Goal: Transaction & Acquisition: Obtain resource

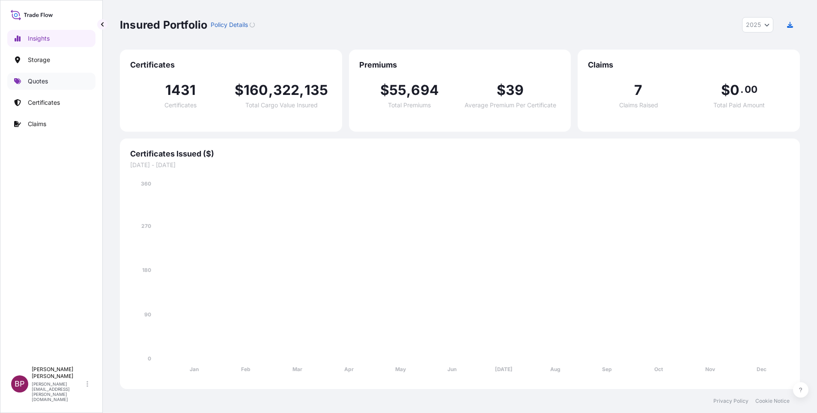
click at [42, 80] on p "Quotes" at bounding box center [38, 81] width 20 height 9
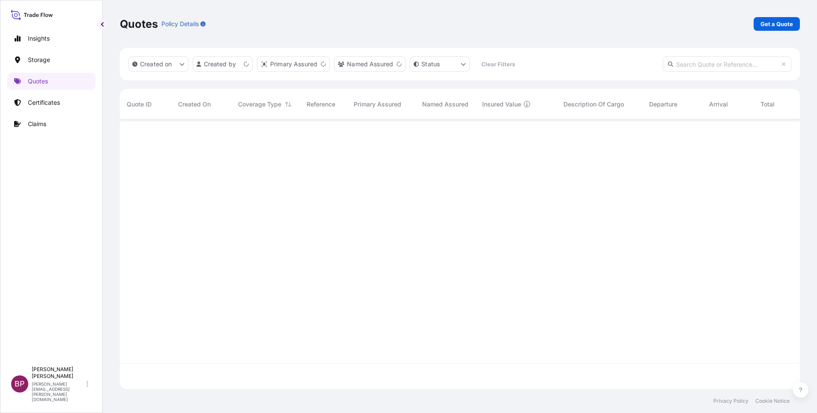
scroll to position [265, 670]
click at [782, 24] on p "Get a Quote" at bounding box center [776, 24] width 33 height 9
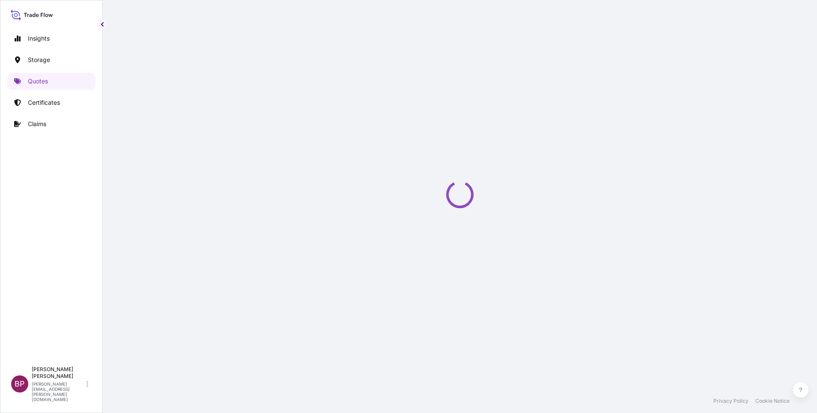
scroll to position [14, 0]
select select "Water"
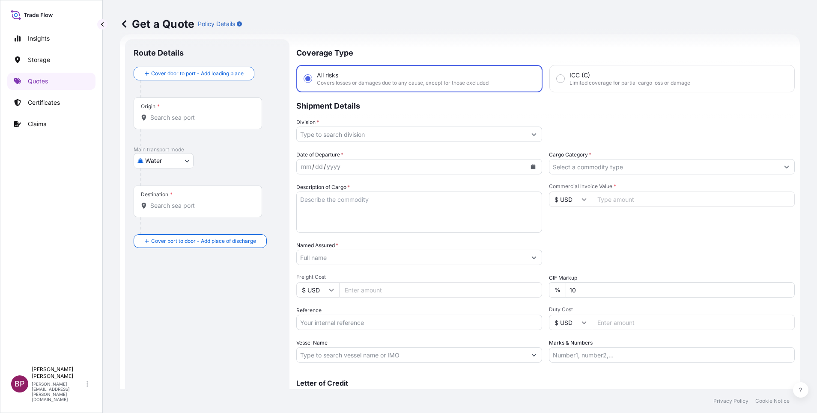
click at [579, 202] on input "$ USD" at bounding box center [570, 199] width 43 height 15
drag, startPoint x: 565, startPoint y: 243, endPoint x: 591, endPoint y: 222, distance: 33.2
click at [566, 105] on div "د.إ AED" at bounding box center [565, 97] width 36 height 16
type input "د.إ AED"
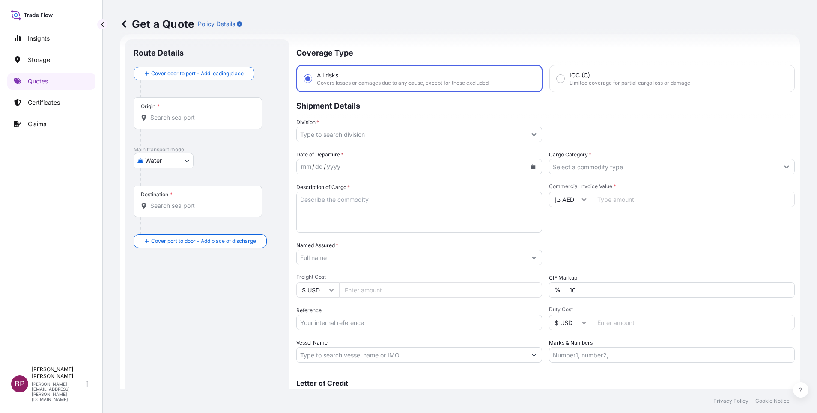
click at [618, 201] on input "Commercial Invoice Value *" at bounding box center [693, 199] width 203 height 15
paste input "1516720"
type input "1516720"
drag, startPoint x: 569, startPoint y: 288, endPoint x: 409, endPoint y: 272, distance: 160.9
click at [499, 281] on div "Date of Departure * mm / dd / yyyy Cargo Category * Description of Cargo * Comm…" at bounding box center [545, 257] width 498 height 212
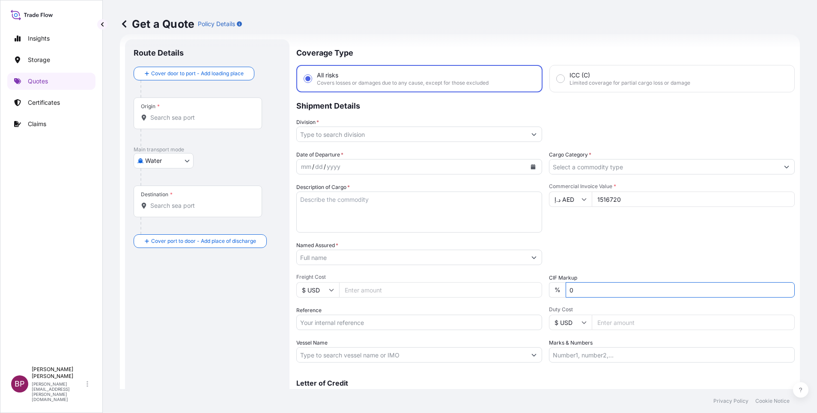
type input "0"
click at [585, 249] on div "Packing Category Type to search a container mode Please select a primary mode o…" at bounding box center [672, 253] width 246 height 24
click at [598, 165] on input "Cargo Category *" at bounding box center [663, 166] width 229 height 15
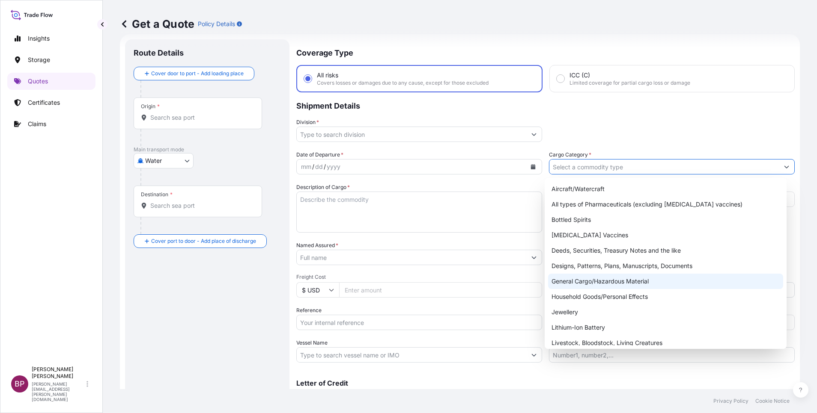
click at [589, 284] on div "General Cargo/Hazardous Material" at bounding box center [665, 281] width 235 height 15
type input "General Cargo/Hazardous Material"
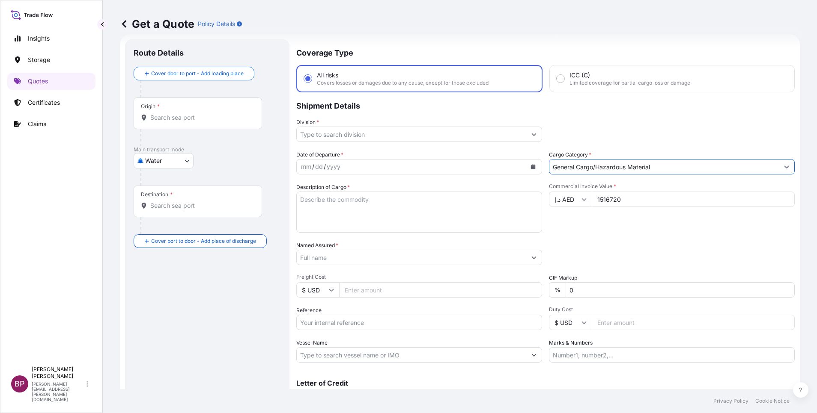
click at [526, 133] on button "Show suggestions" at bounding box center [533, 134] width 15 height 15
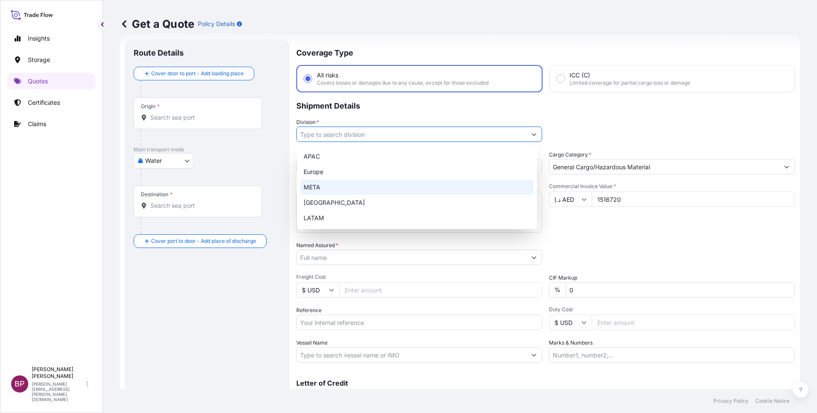
click at [345, 186] on div "META" at bounding box center [416, 187] width 233 height 15
type input "META"
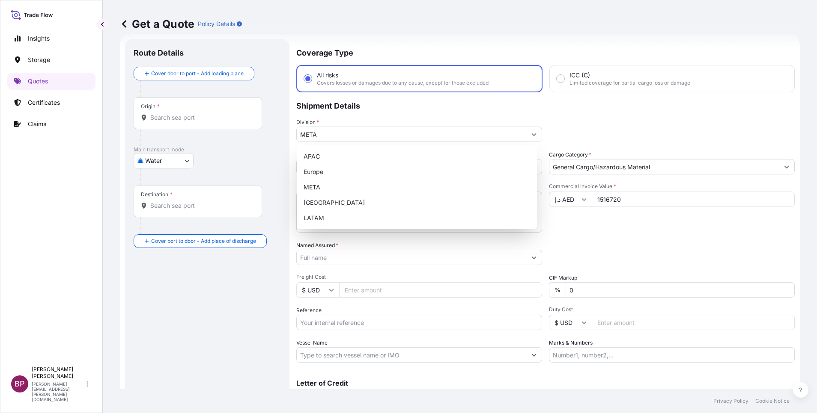
click at [651, 271] on div "Date of Departure * mm / dd / yyyy Cargo Category * General Cargo/Hazardous Mat…" at bounding box center [545, 257] width 498 height 212
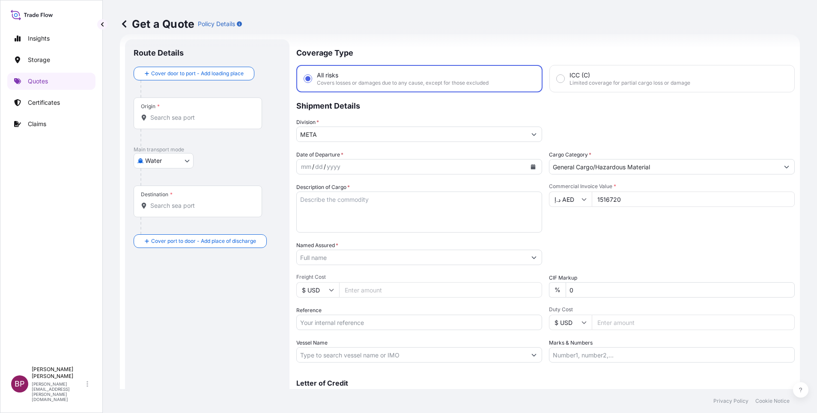
click at [398, 207] on textarea "Description of Cargo *" at bounding box center [419, 212] width 246 height 41
paste textarea "Chiller Unit for tank showers, Safety Shower and Eye Wash Pipes"
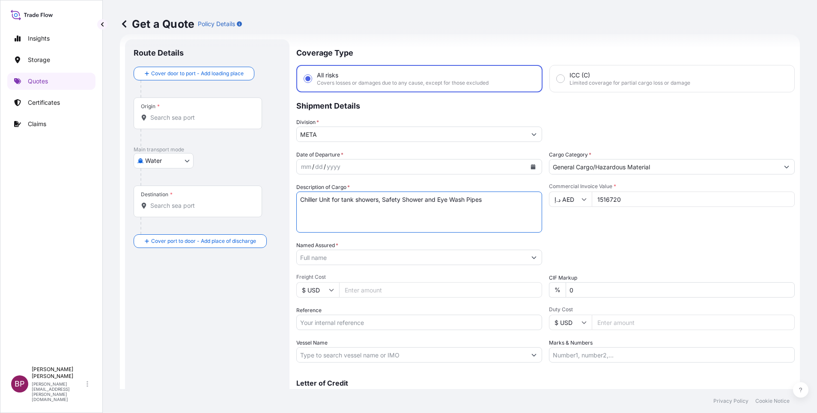
type textarea "Chiller Unit for tank showers, Safety Shower and Eye Wash Pipes"
click at [372, 324] on input "Reference" at bounding box center [419, 322] width 246 height 15
paste input "SSLS2967"
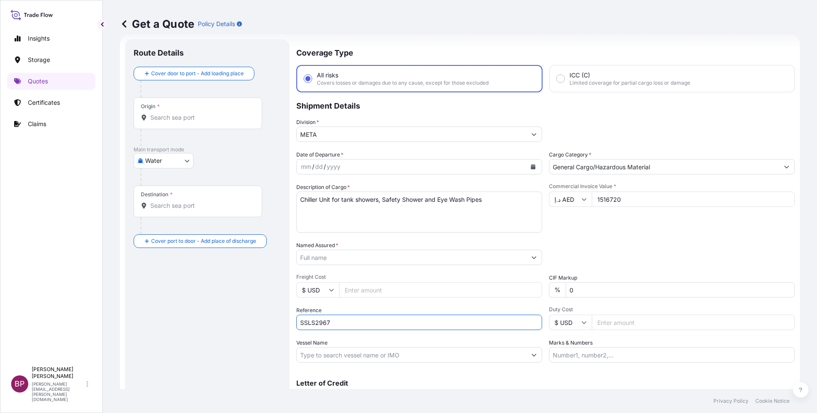
type input "SSLS2967"
click at [351, 257] on input "Named Assured *" at bounding box center [409, 257] width 225 height 15
paste input "Modern Eastern Services Trading & Contracting Co."
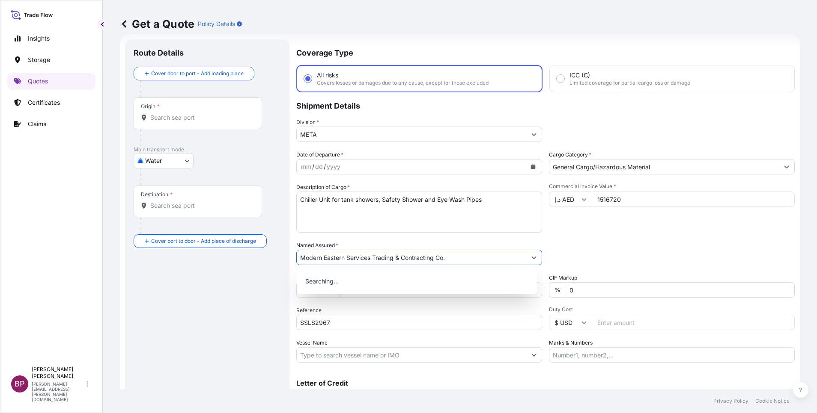
type input "Modern Eastern Services Trading & Contracting Co."
click at [612, 238] on div "Date of Departure * mm / dd / yyyy Cargo Category * General Cargo/Hazardous Mat…" at bounding box center [545, 257] width 498 height 212
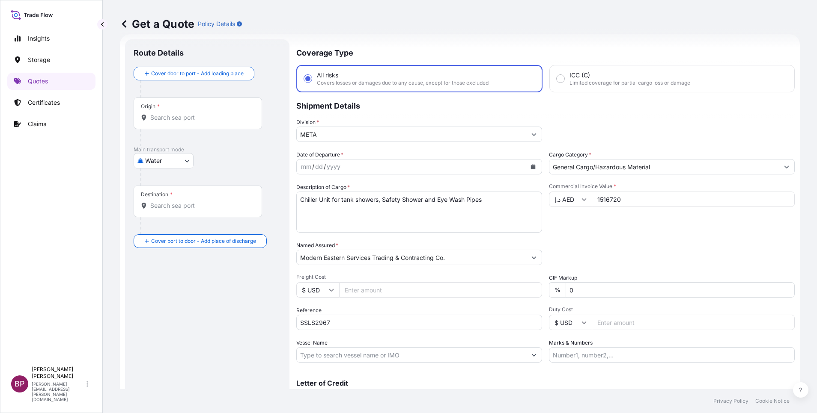
click at [531, 168] on icon "Calendar" at bounding box center [533, 166] width 5 height 5
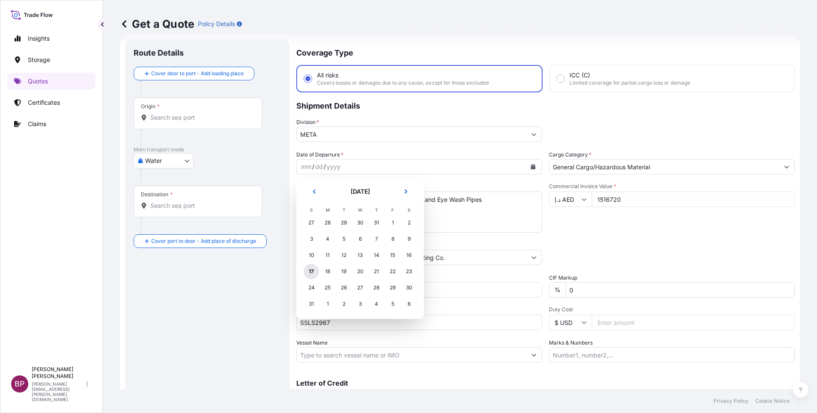
click at [310, 270] on div "17" at bounding box center [310, 271] width 15 height 15
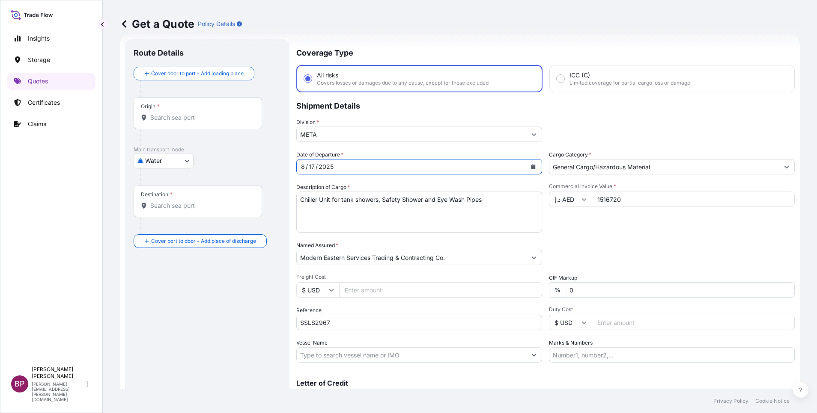
click at [178, 165] on body "Selected Date: Sunday, August 17, 2025 Insights Storage Quotes Certificates Cla…" at bounding box center [408, 206] width 817 height 413
click at [169, 184] on div "Air" at bounding box center [163, 182] width 53 height 15
click at [178, 165] on body "Selected Date: Sunday, August 17, 2025 Insights Storage Quotes Certificates Cla…" at bounding box center [408, 206] width 817 height 413
click at [164, 218] on span "Inland" at bounding box center [158, 217] width 17 height 9
select select "Inland"
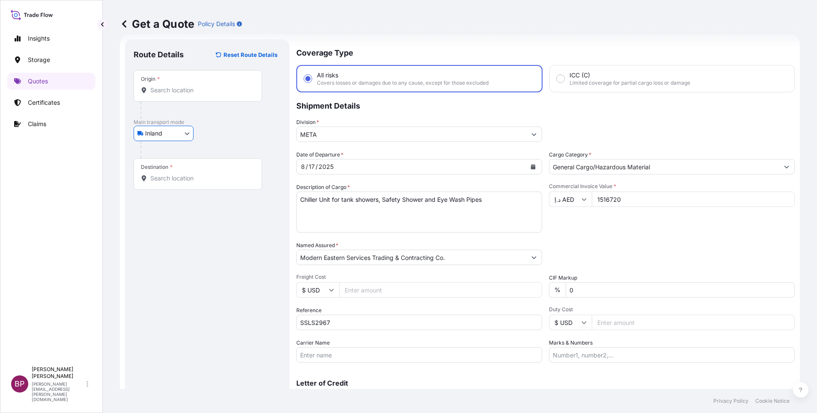
click at [217, 89] on input "Origin *" at bounding box center [200, 90] width 101 height 9
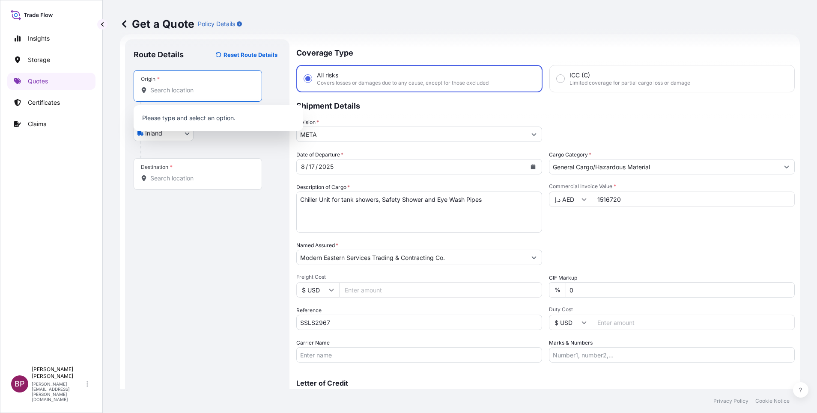
paste input "Modern Eastern Services Trading & Contracting Co."
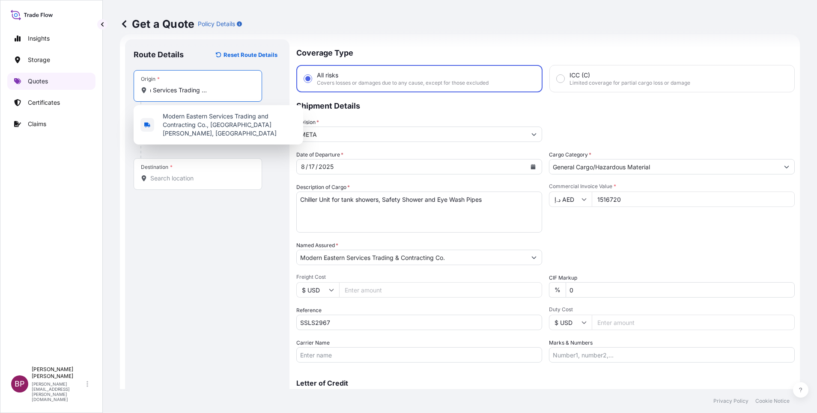
scroll to position [0, 0]
drag, startPoint x: 247, startPoint y: 92, endPoint x: 67, endPoint y: 83, distance: 180.0
click at [67, 83] on div "Insights Storage Quotes Certificates Claims BP Bobby Paul Kurian bobby.paul@psa…" at bounding box center [408, 206] width 817 height 413
type input "."
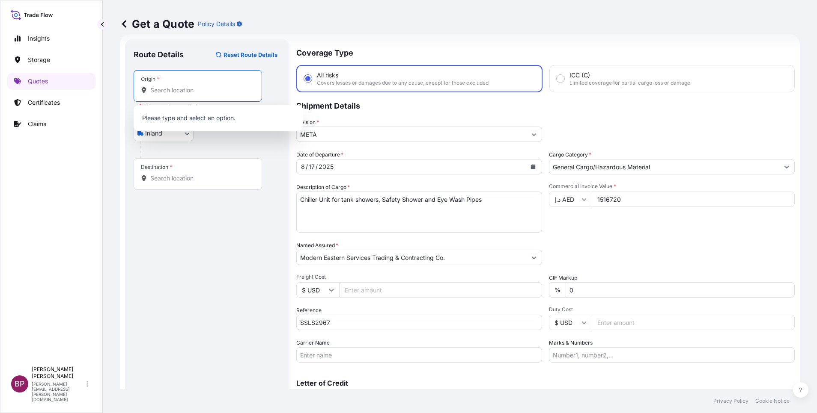
click at [176, 228] on div "Route Details Reset Route Details Place of loading Road / Inland Road / Inland …" at bounding box center [207, 233] width 147 height 370
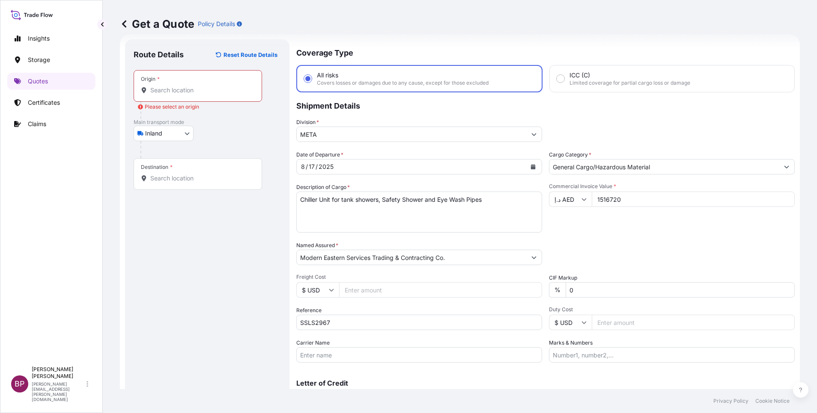
click at [177, 89] on input "Origin * Please select an origin" at bounding box center [200, 90] width 101 height 9
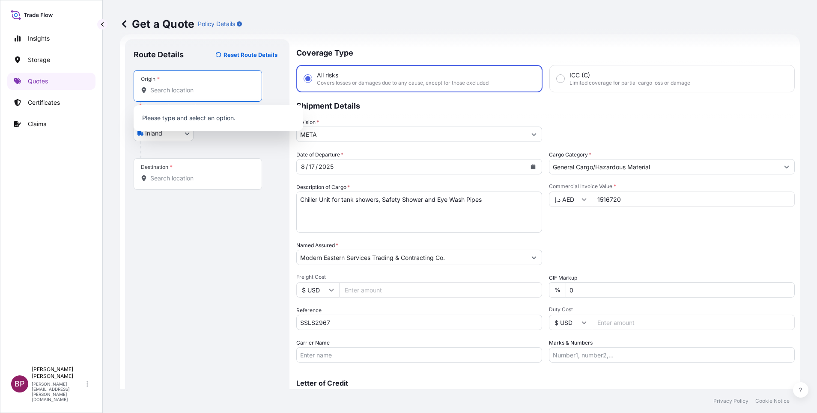
paste input "Ajman"
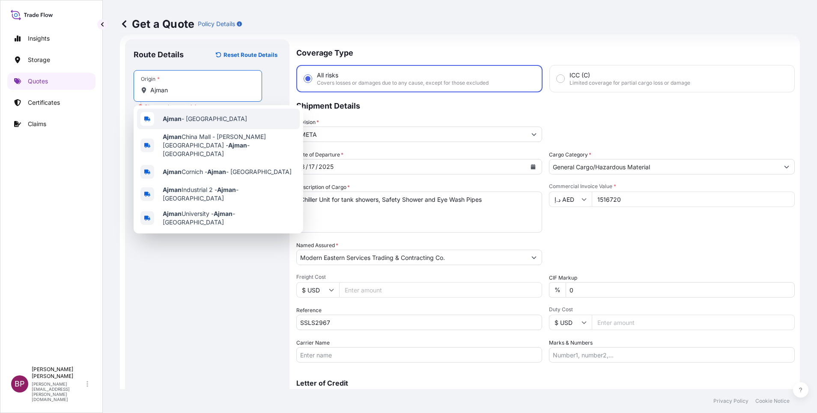
click at [214, 123] on div "Ajman - United Arab Emirates" at bounding box center [218, 119] width 163 height 21
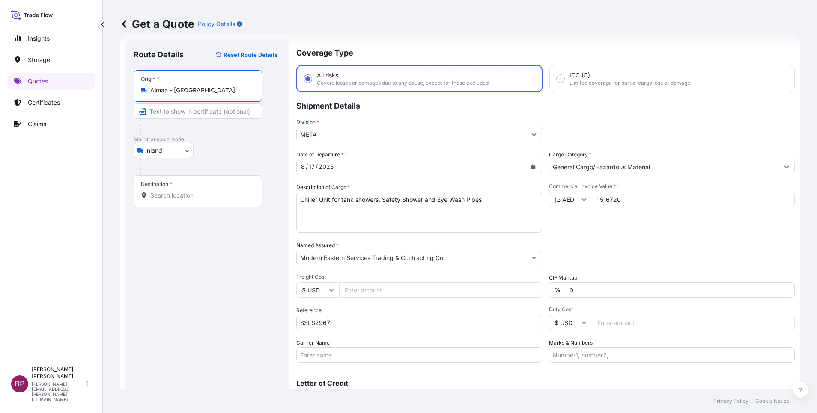
type input "Ajman - United Arab Emirates"
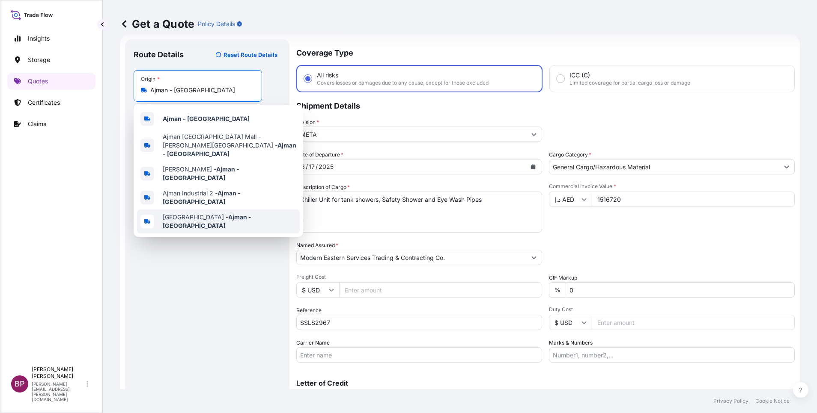
click at [209, 261] on div "Route Details Reset Route Details Place of loading Road / Inland Road / Inland …" at bounding box center [207, 233] width 147 height 370
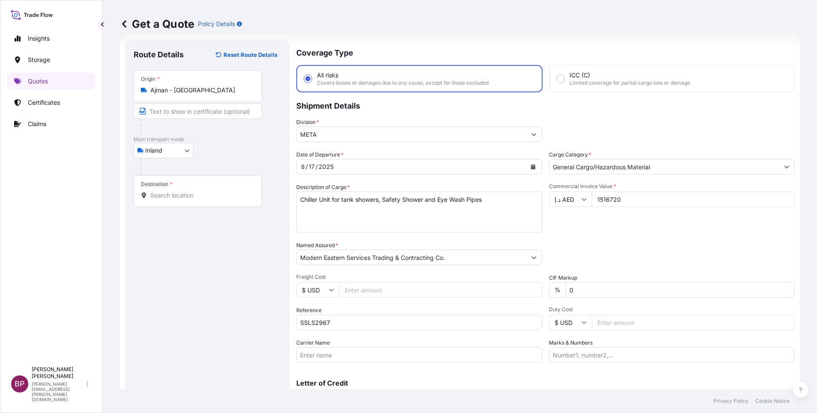
click at [179, 195] on input "Destination *" at bounding box center [200, 195] width 101 height 9
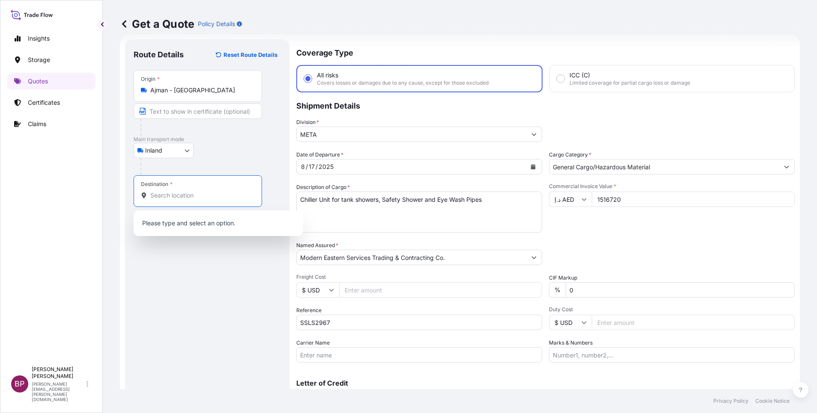
paste input "Neom"
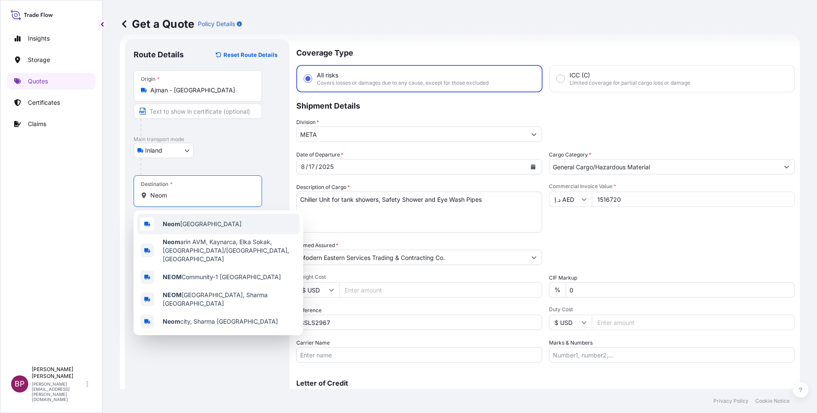
click at [205, 225] on span "Neom Saudi Arabia" at bounding box center [202, 224] width 79 height 9
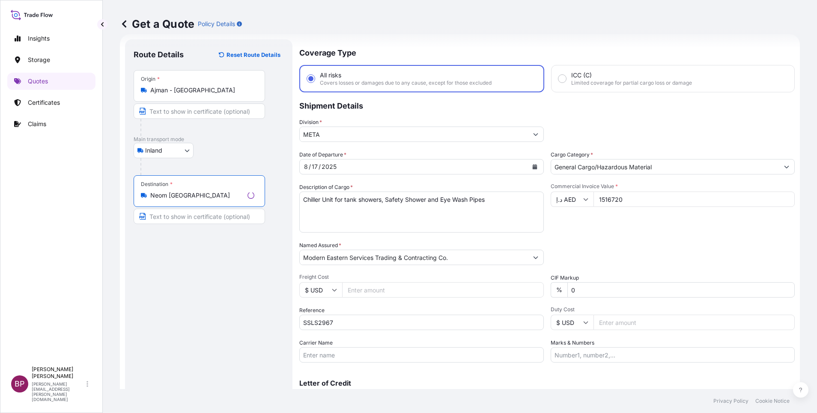
type input "Neom Saudi Arabia"
click at [225, 275] on div "Route Details Reset Route Details Place of loading Road / Inland Road / Inland …" at bounding box center [209, 233] width 150 height 370
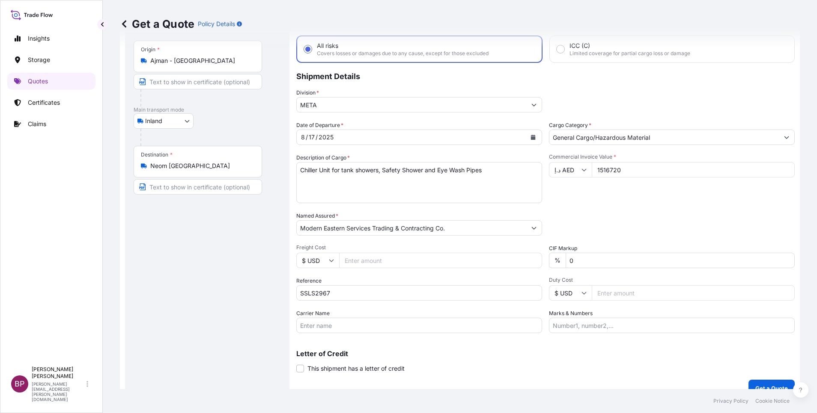
scroll to position [56, 0]
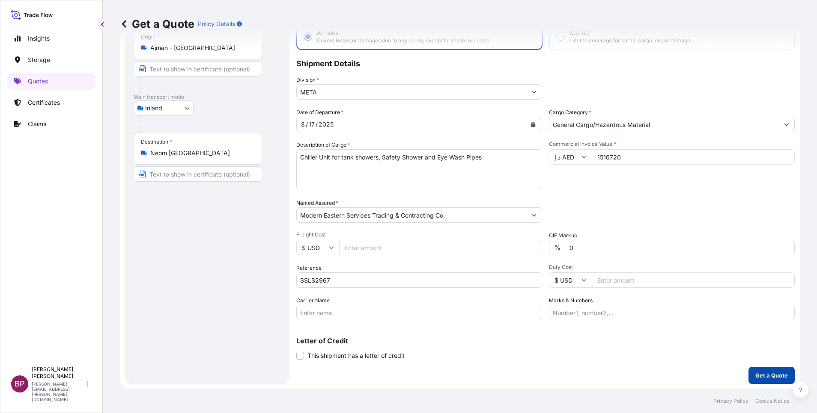
click at [766, 378] on p "Get a Quote" at bounding box center [771, 376] width 33 height 9
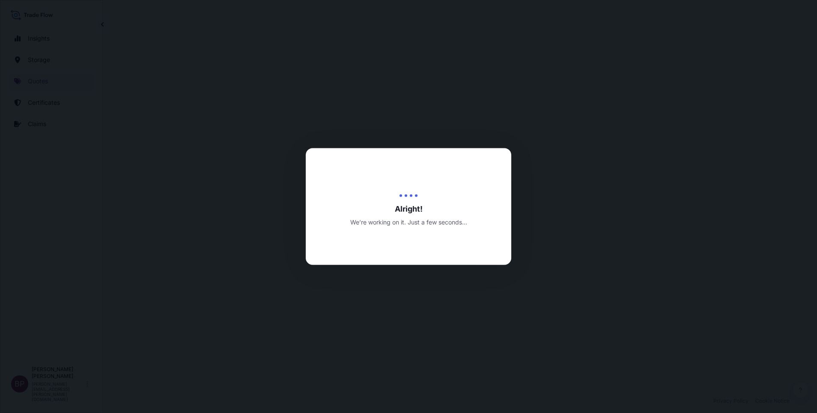
select select "Inland"
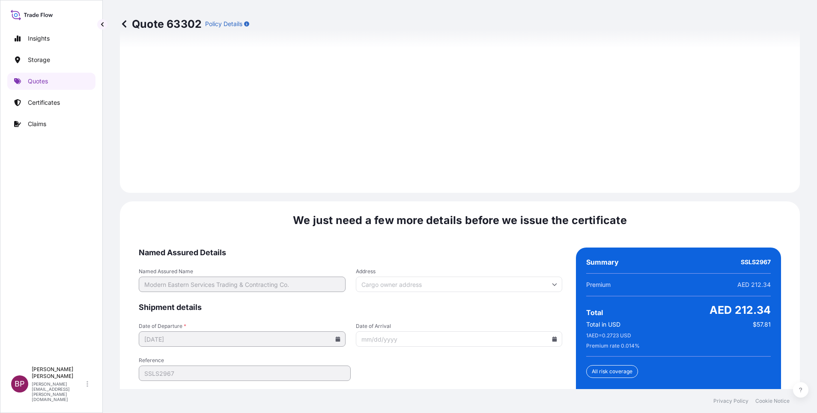
scroll to position [1245, 0]
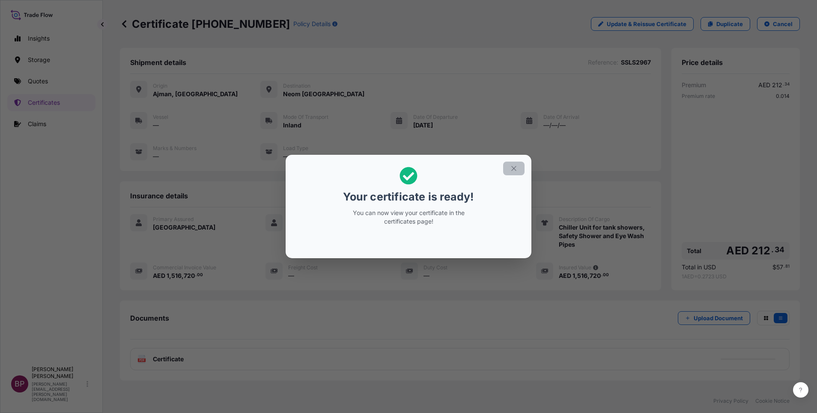
click at [515, 170] on icon "button" at bounding box center [514, 169] width 8 height 8
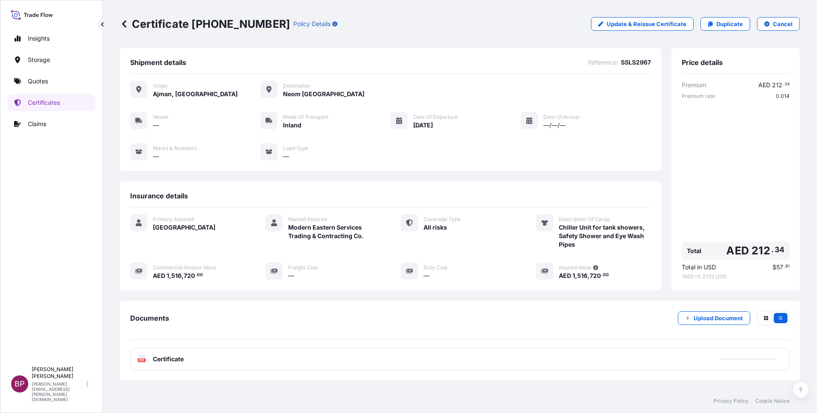
click at [175, 359] on span "Certificate" at bounding box center [168, 359] width 31 height 9
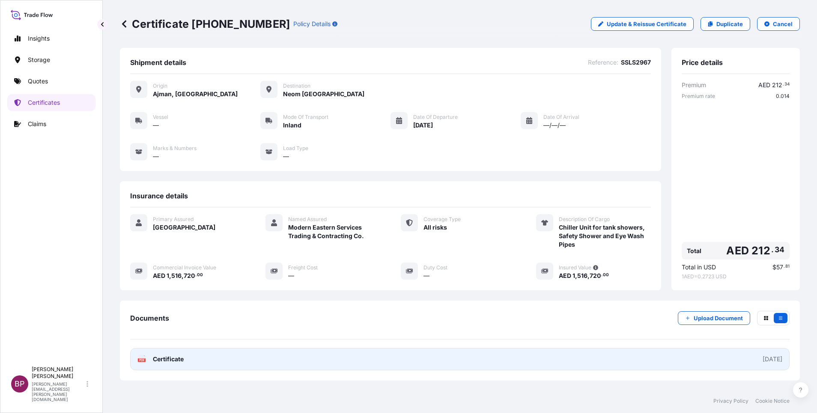
click at [175, 359] on span "Certificate" at bounding box center [168, 359] width 31 height 9
